Goal: Transaction & Acquisition: Purchase product/service

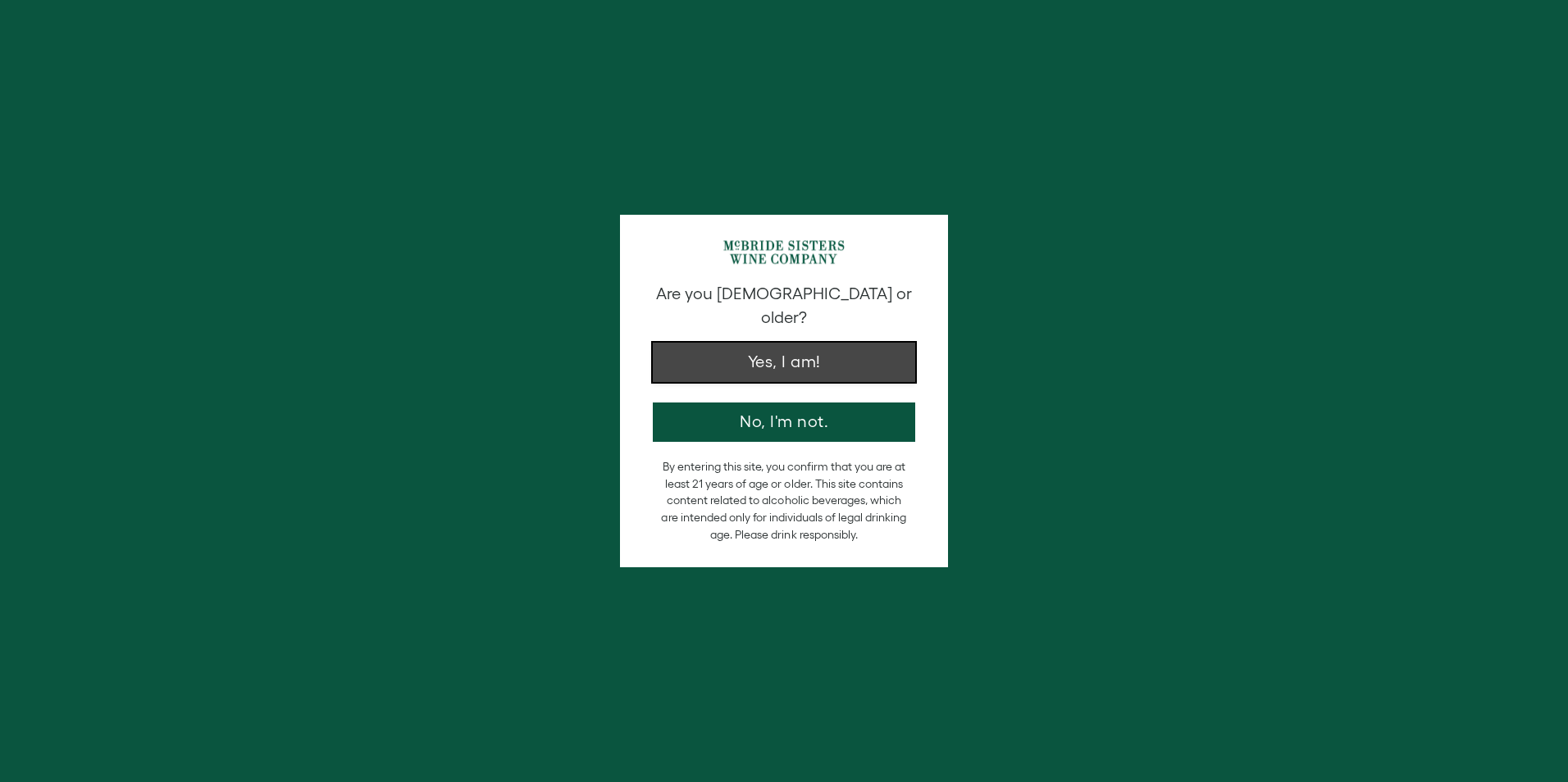
click at [653, 343] on button "Yes, I am!" at bounding box center [783, 362] width 262 height 39
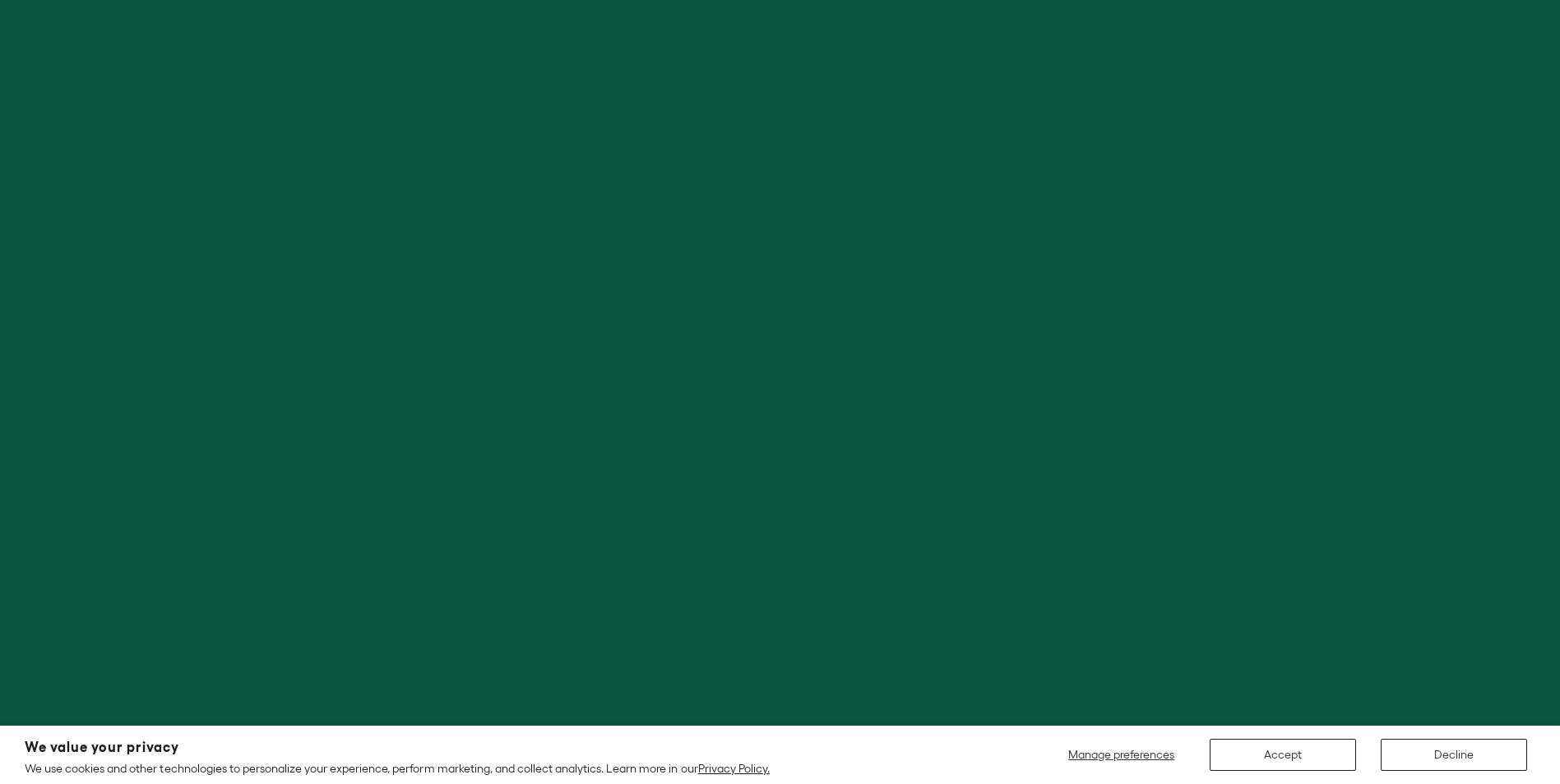
scroll to position [165, 0]
click at [1432, 756] on button "Decline" at bounding box center [1453, 755] width 146 height 32
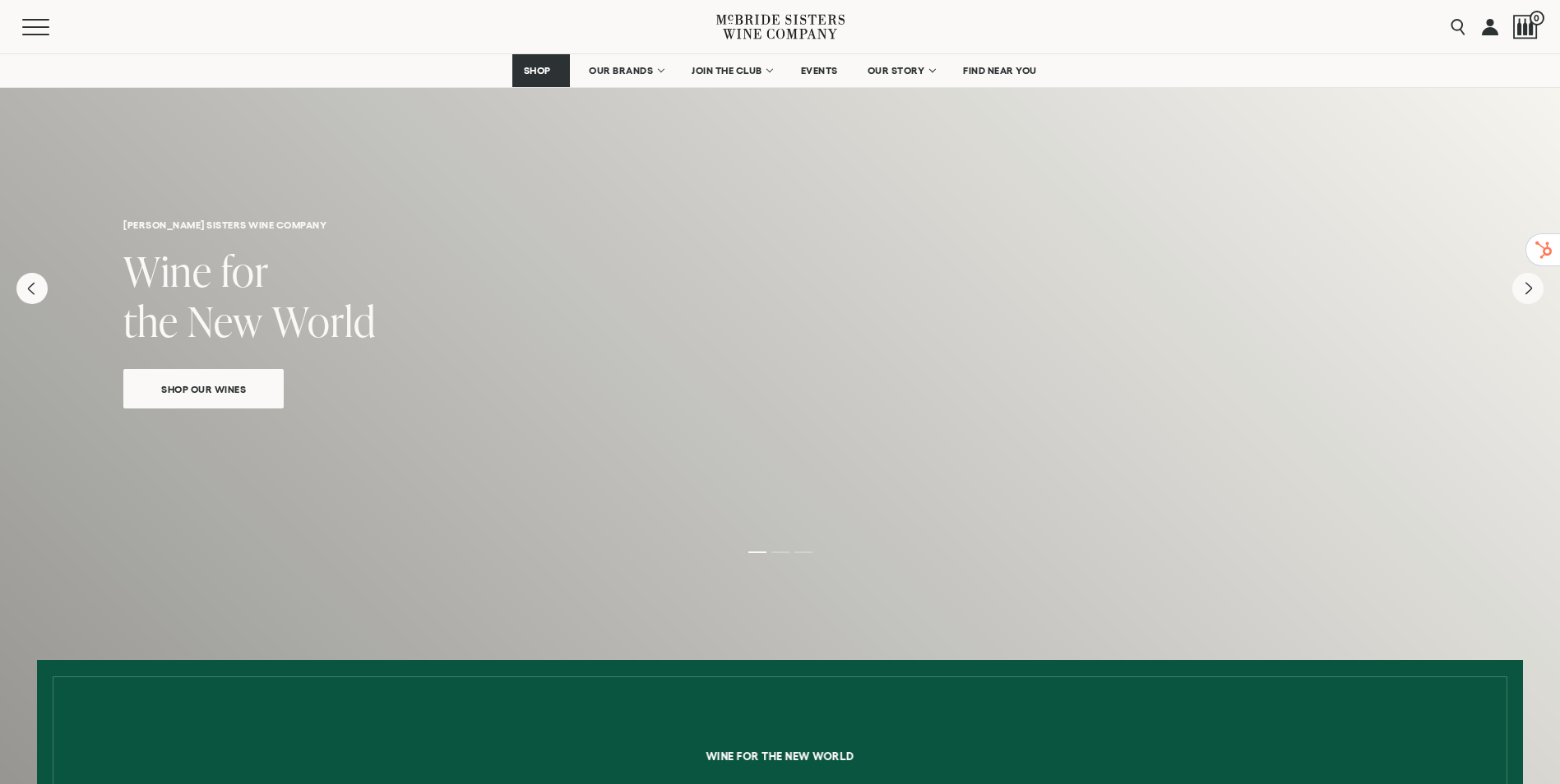
scroll to position [0, 0]
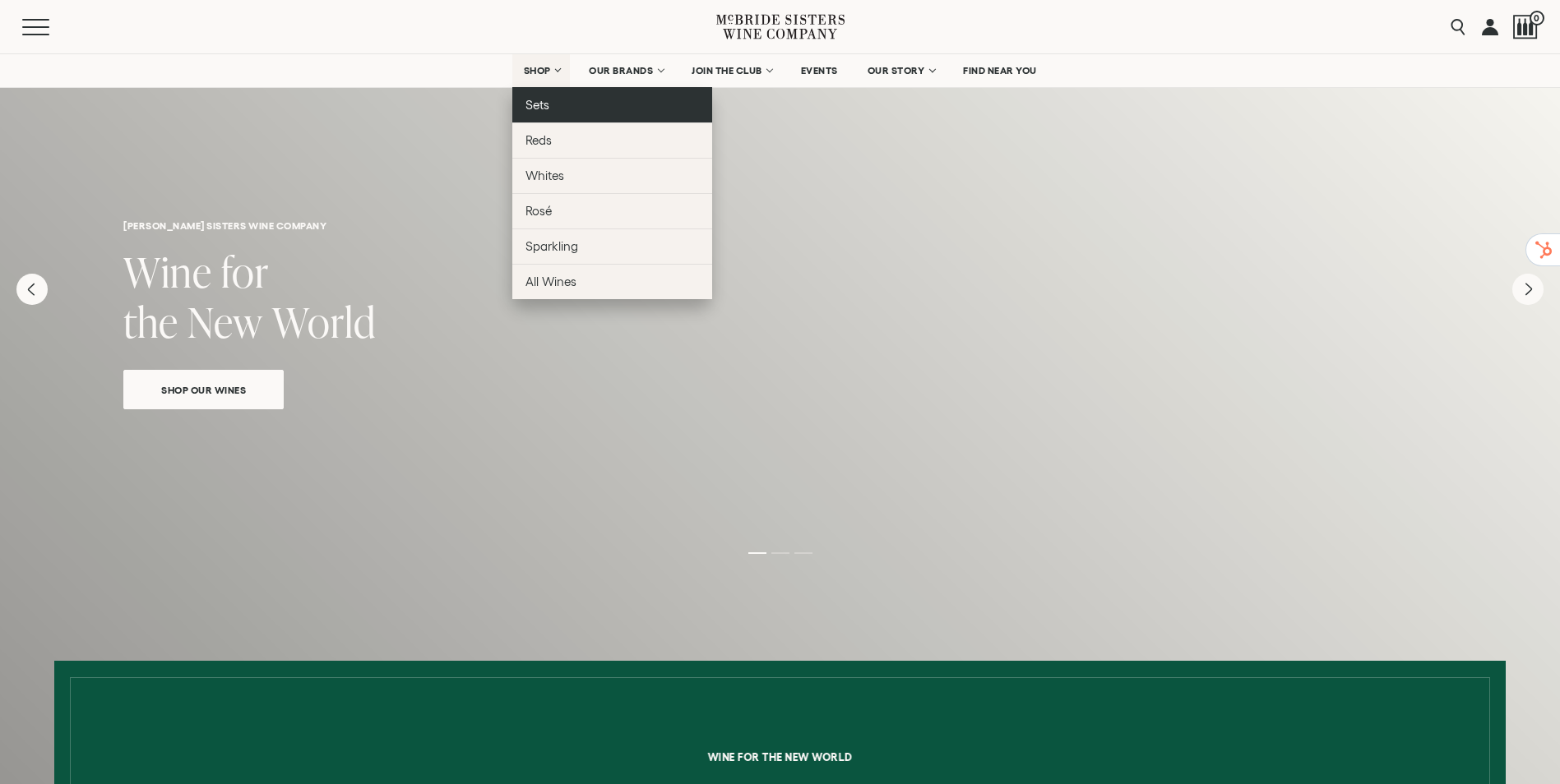
click at [525, 101] on span "Sets" at bounding box center [537, 104] width 24 height 14
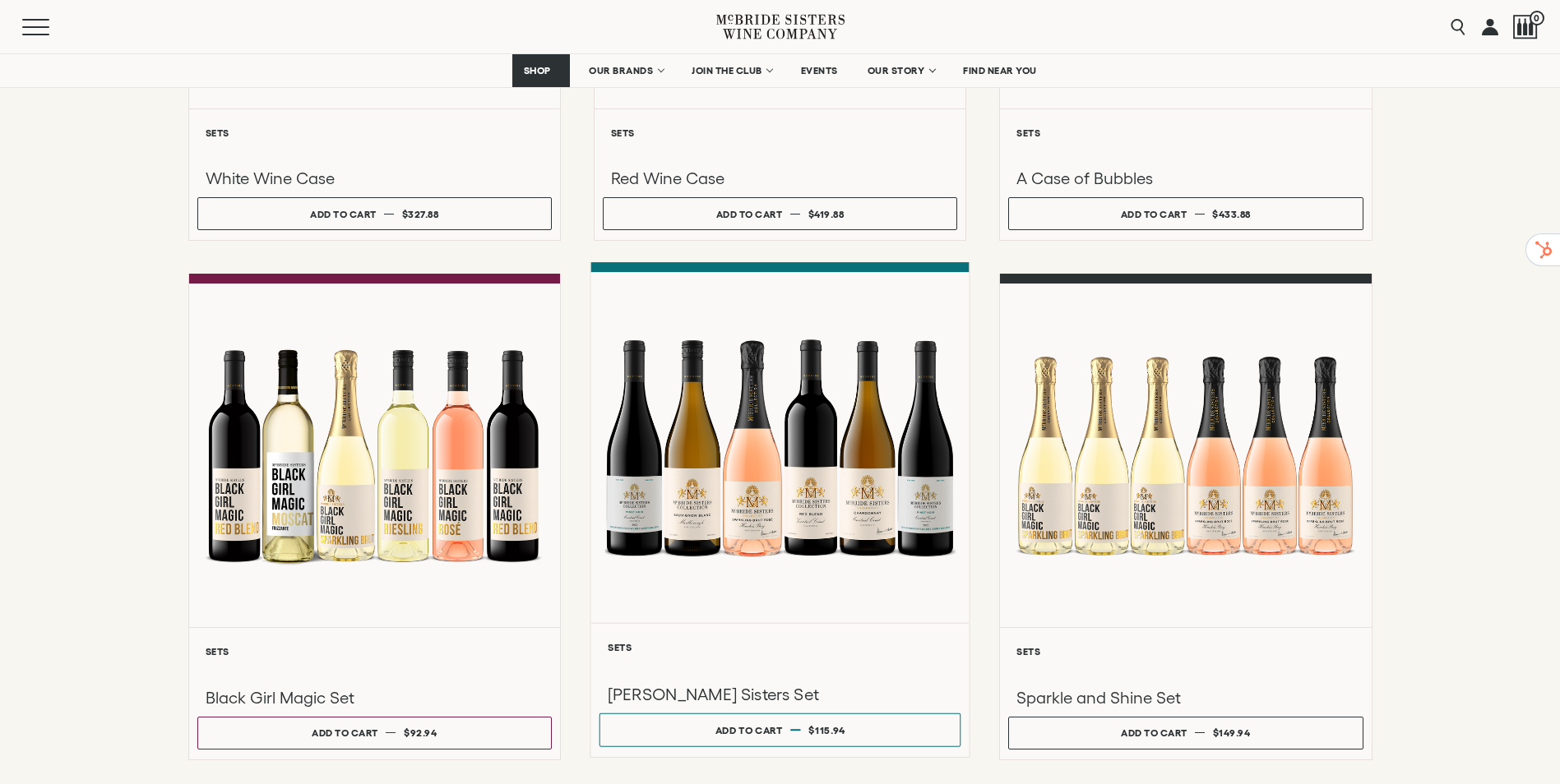
scroll to position [1151, 0]
